Goal: Task Accomplishment & Management: Use online tool/utility

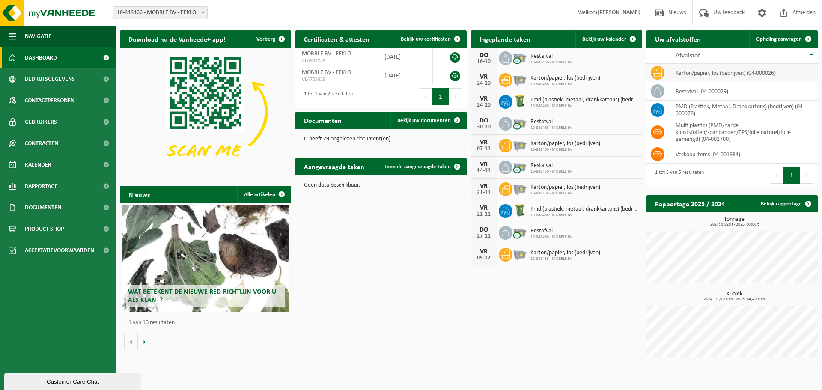
click at [659, 72] on icon at bounding box center [657, 73] width 9 height 8
click at [24, 164] on link "Kalender" at bounding box center [58, 164] width 116 height 21
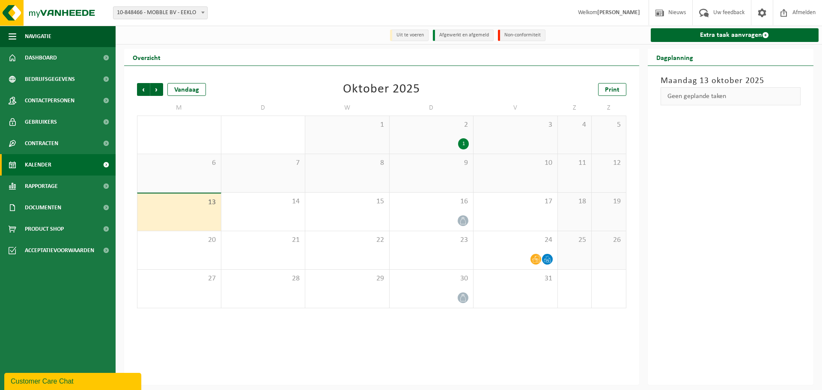
click at [186, 215] on div "13" at bounding box center [178, 211] width 83 height 37
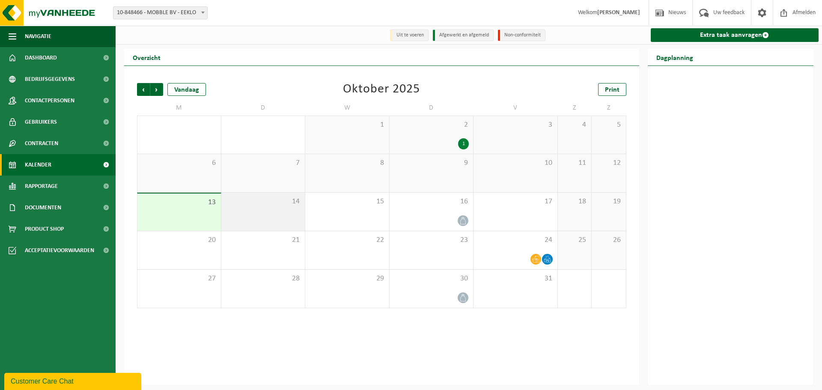
click at [272, 205] on span "14" at bounding box center [263, 201] width 75 height 9
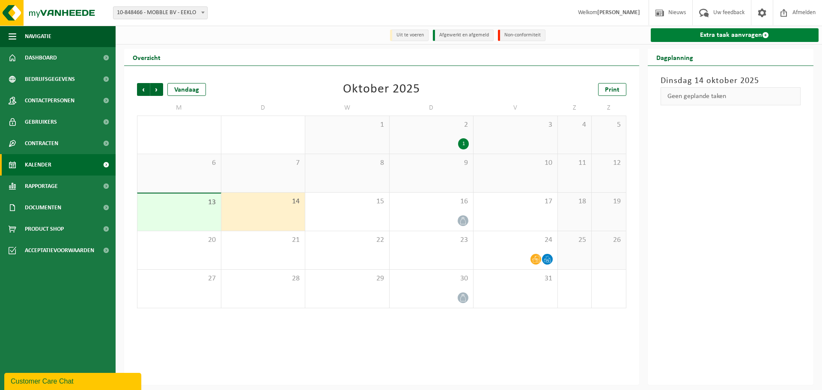
click at [743, 35] on link "Extra taak aanvragen" at bounding box center [735, 35] width 168 height 14
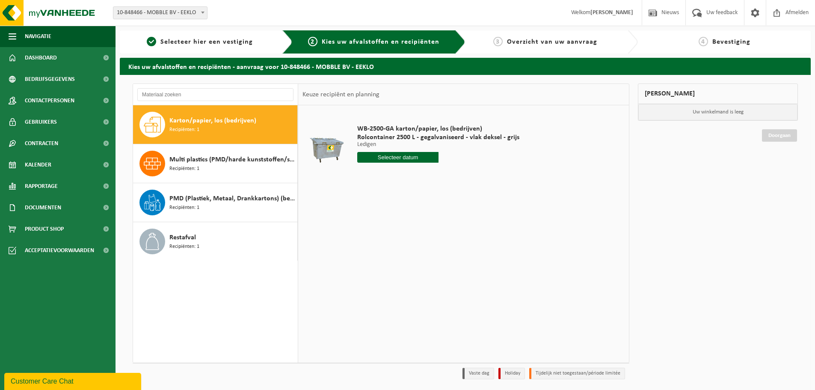
click at [202, 118] on span "Karton/papier, los (bedrijven)" at bounding box center [212, 121] width 87 height 10
click at [422, 158] on input "text" at bounding box center [397, 157] width 81 height 11
click at [428, 232] on div "17" at bounding box center [425, 233] width 15 height 14
type input "Van 2025-10-17"
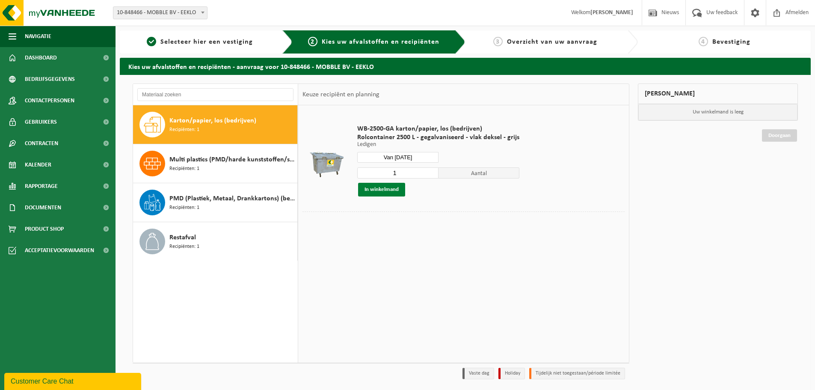
click at [376, 191] on button "In winkelmand" at bounding box center [381, 190] width 47 height 14
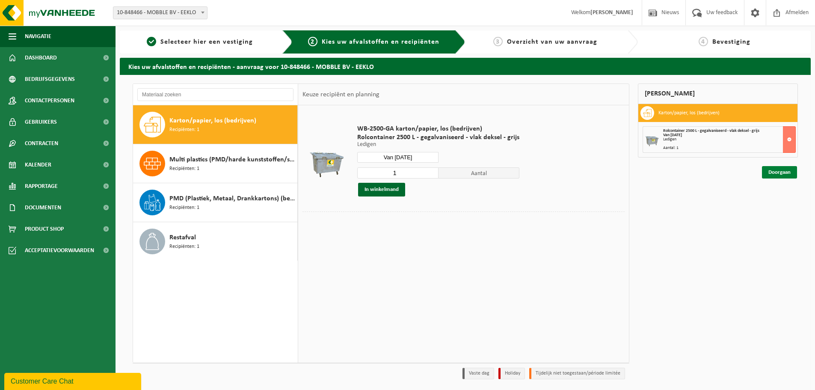
click at [775, 172] on link "Doorgaan" at bounding box center [779, 172] width 35 height 12
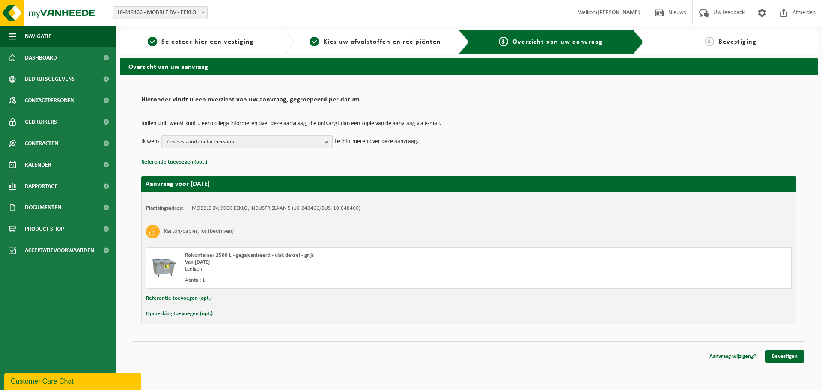
click at [328, 142] on b "button" at bounding box center [328, 142] width 8 height 12
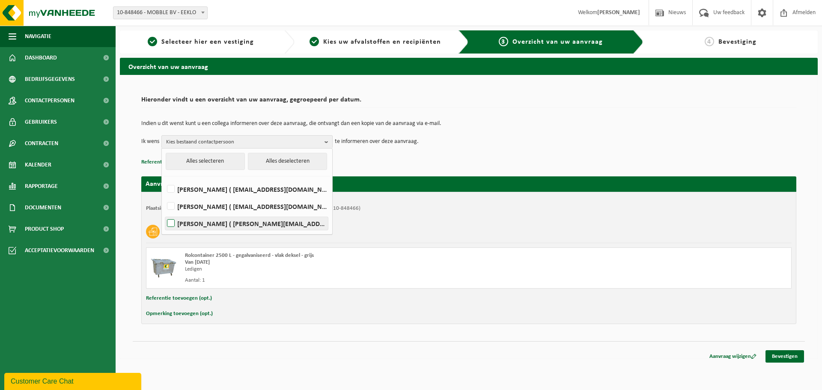
click at [209, 221] on label "Steven Holderick ( steven@mobble.be )" at bounding box center [246, 223] width 163 height 13
click at [164, 213] on input "Steven Holderick ( steven@mobble.be )" at bounding box center [163, 212] width 0 height 0
checkbox input "true"
click at [401, 162] on p "Referentie toevoegen (opt.)" at bounding box center [468, 162] width 655 height 11
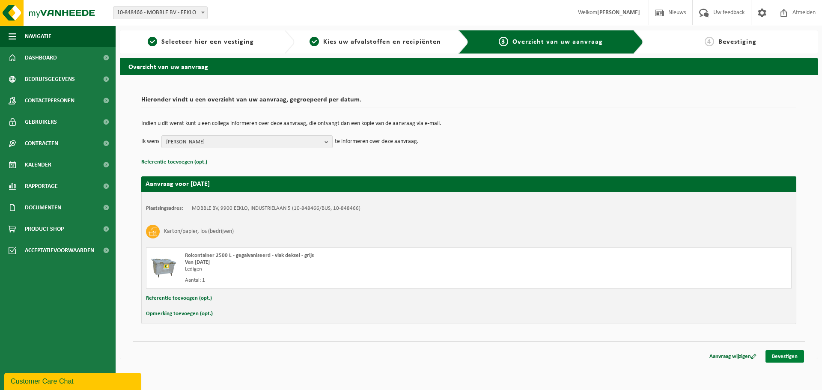
click at [782, 356] on link "Bevestigen" at bounding box center [784, 356] width 39 height 12
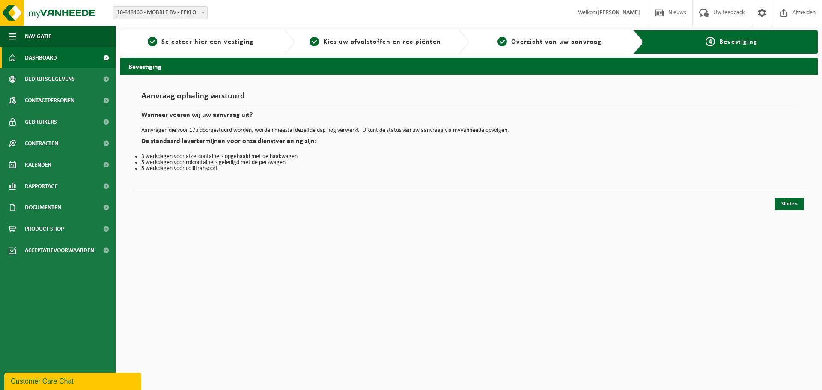
click at [38, 59] on span "Dashboard" at bounding box center [41, 57] width 32 height 21
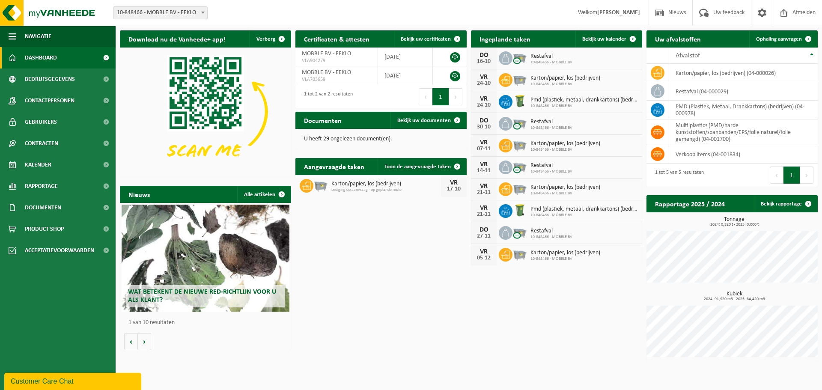
click at [202, 291] on span "Wat betekent de nieuwe RED-richtlijn voor u als klant?" at bounding box center [202, 295] width 148 height 15
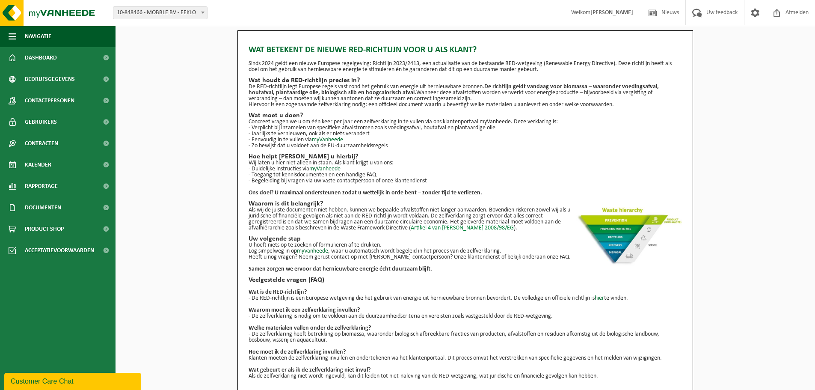
scroll to position [15, 0]
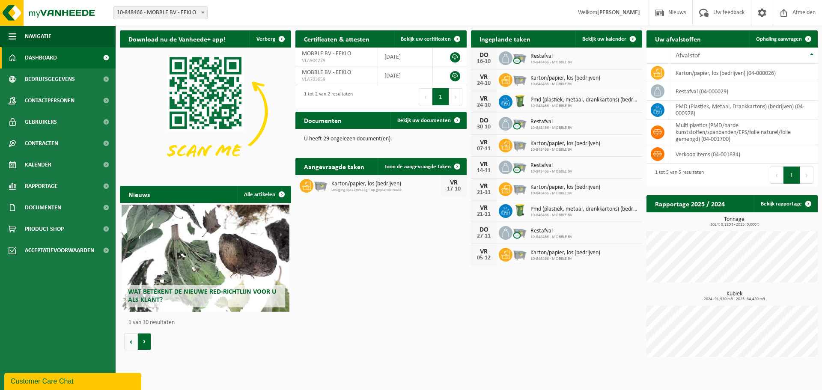
click at [145, 345] on button "Volgende" at bounding box center [144, 341] width 13 height 17
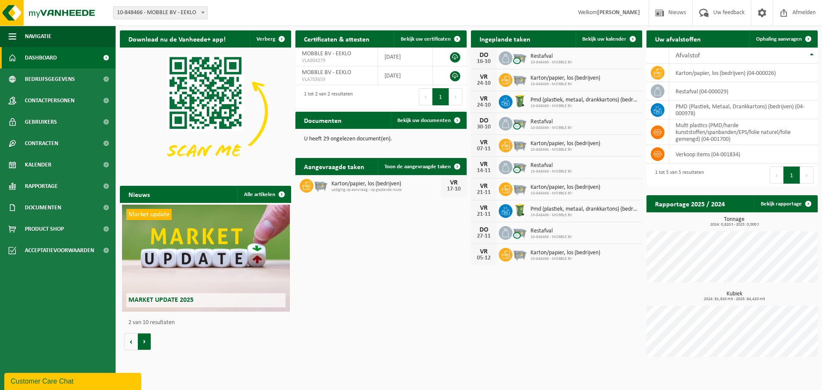
scroll to position [0, 171]
click at [145, 345] on button "Volgende" at bounding box center [144, 341] width 13 height 17
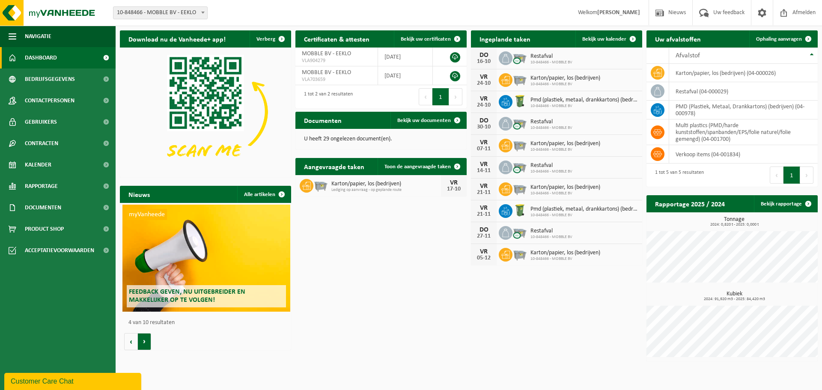
scroll to position [0, 514]
click at [145, 343] on button "Volgende" at bounding box center [144, 341] width 13 height 17
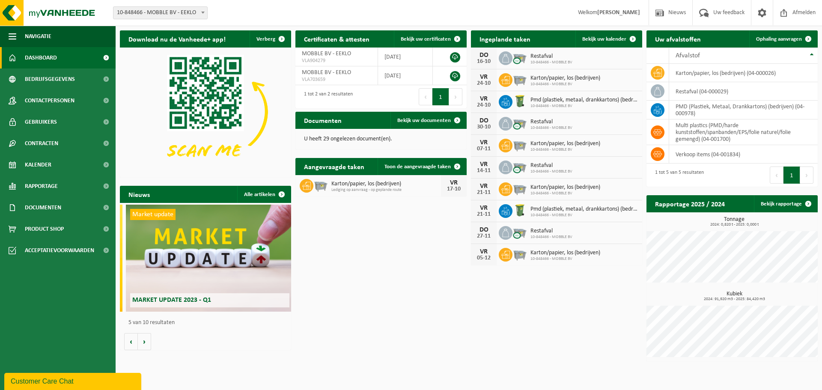
scroll to position [0, 685]
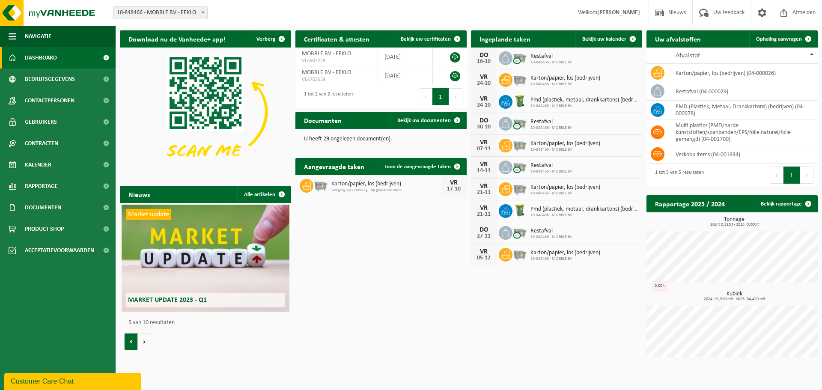
click at [127, 341] on button "Vorige" at bounding box center [131, 341] width 14 height 17
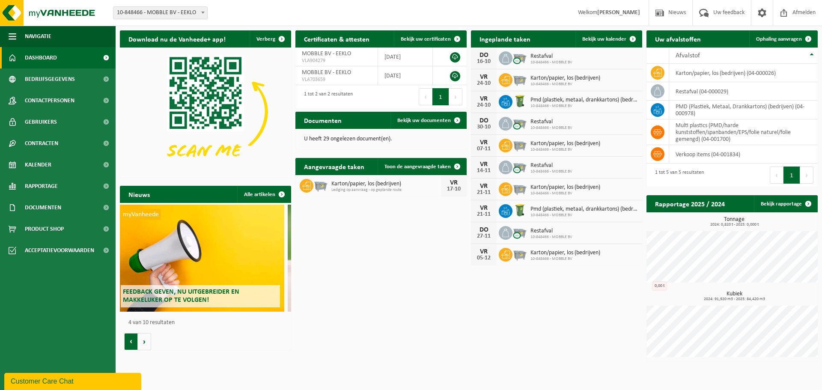
scroll to position [0, 514]
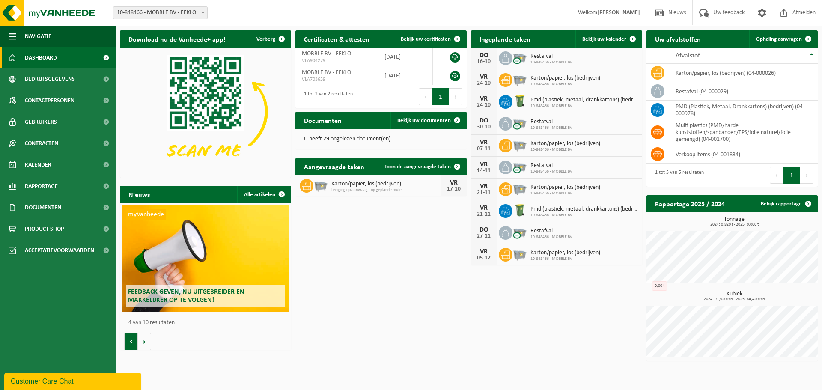
click at [128, 342] on button "Vorige" at bounding box center [131, 341] width 14 height 17
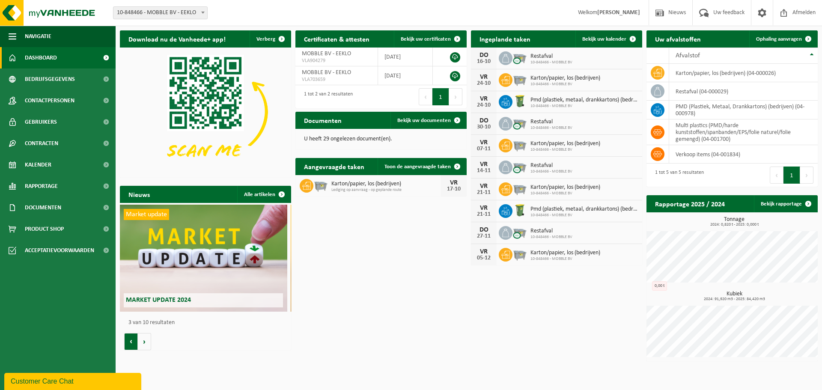
scroll to position [0, 342]
click at [131, 345] on button "Vorige" at bounding box center [131, 341] width 14 height 17
click at [157, 214] on span "Market update" at bounding box center [148, 214] width 45 height 11
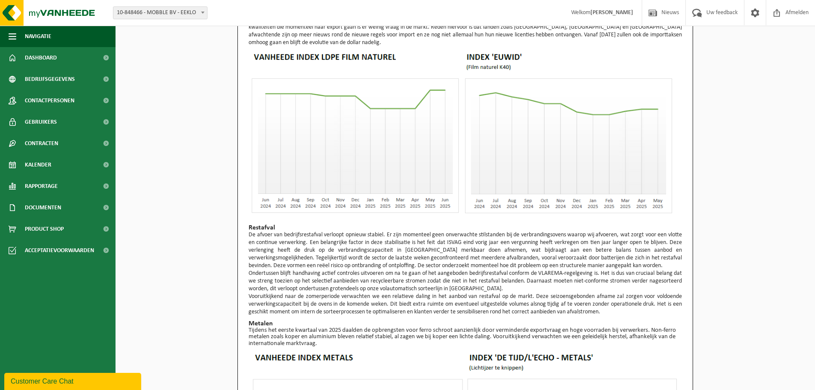
scroll to position [569, 0]
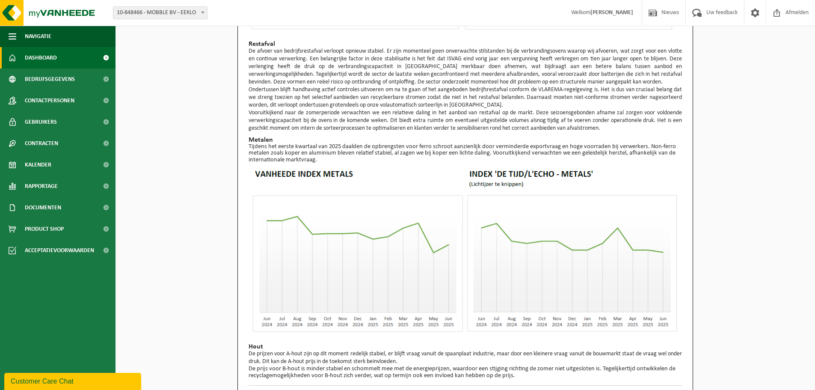
click at [38, 56] on span "Dashboard" at bounding box center [41, 57] width 32 height 21
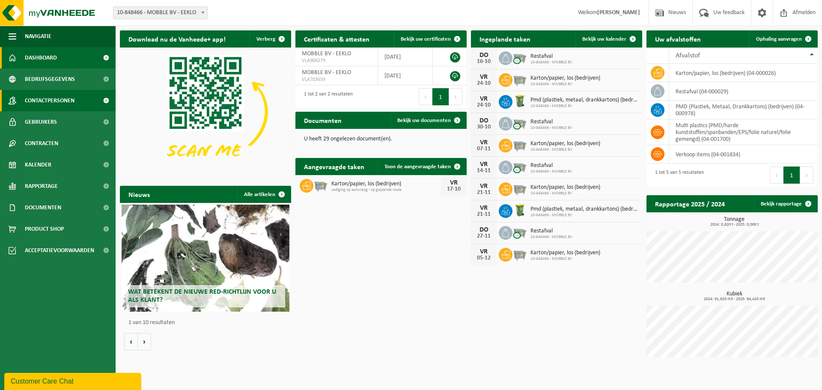
click at [49, 101] on span "Contactpersonen" at bounding box center [50, 100] width 50 height 21
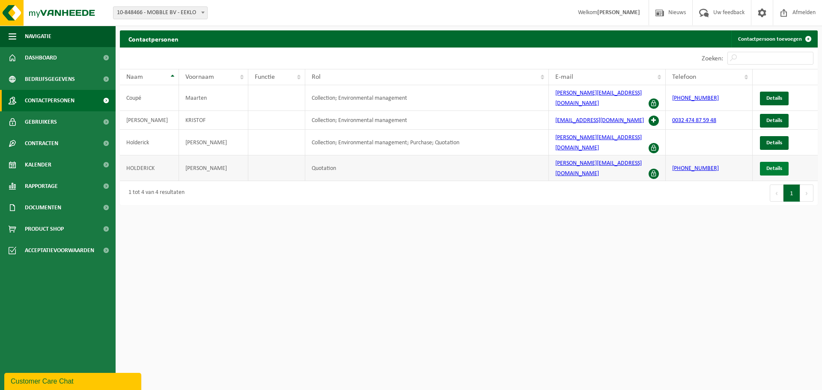
click at [776, 166] on span "Details" at bounding box center [774, 169] width 16 height 6
